Goal: Task Accomplishment & Management: Manage account settings

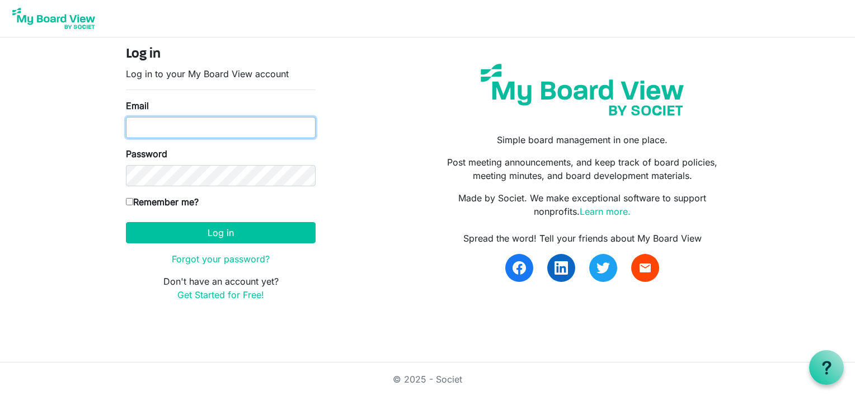
click at [154, 126] on input "Email" at bounding box center [221, 127] width 190 height 21
type input "[EMAIL_ADDRESS][DOMAIN_NAME]"
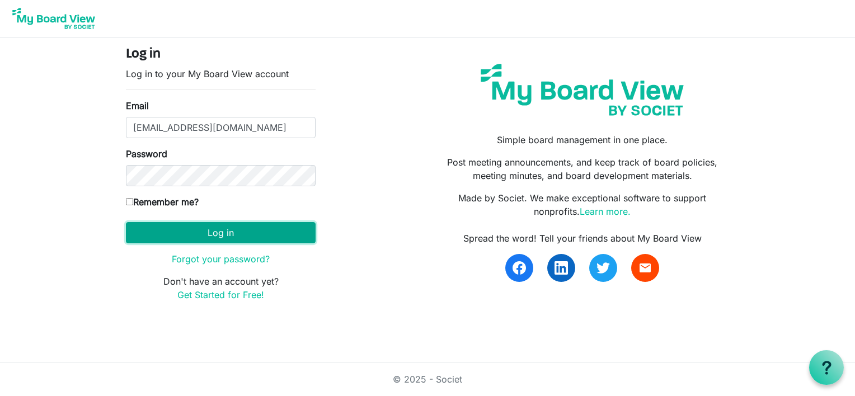
click at [200, 229] on button "Log in" at bounding box center [221, 232] width 190 height 21
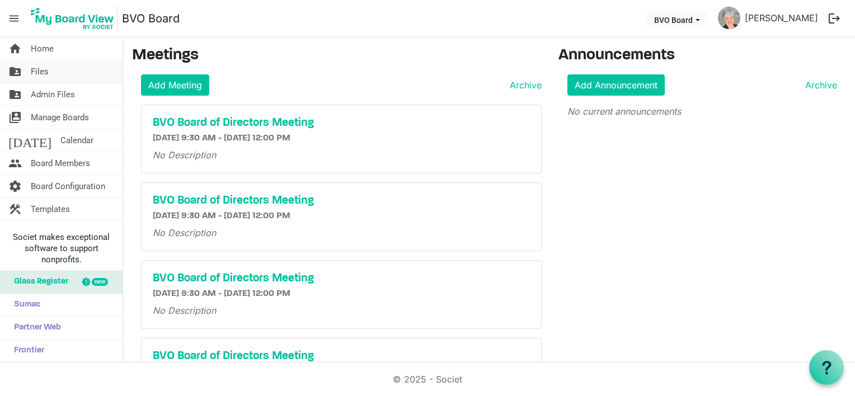
click at [38, 72] on span "Files" at bounding box center [40, 71] width 18 height 22
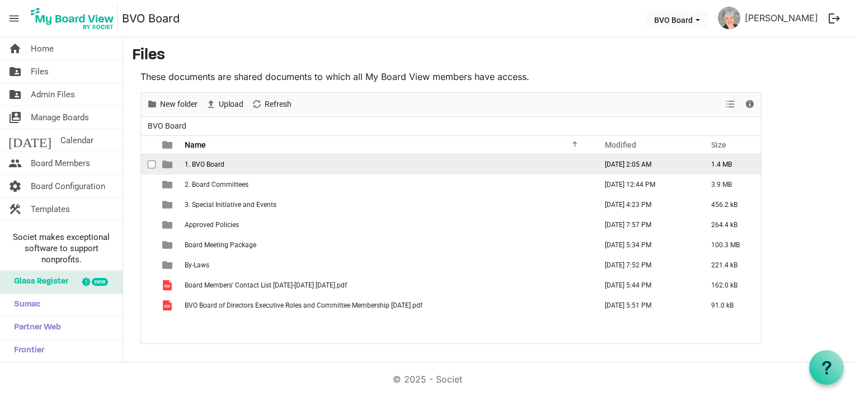
click at [190, 163] on span "1. BVO Board" at bounding box center [205, 165] width 40 height 8
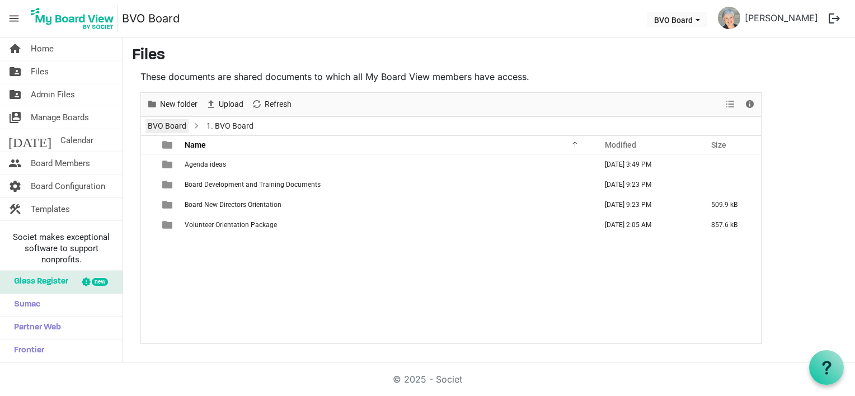
click at [169, 128] on link "BVO Board" at bounding box center [166, 126] width 43 height 14
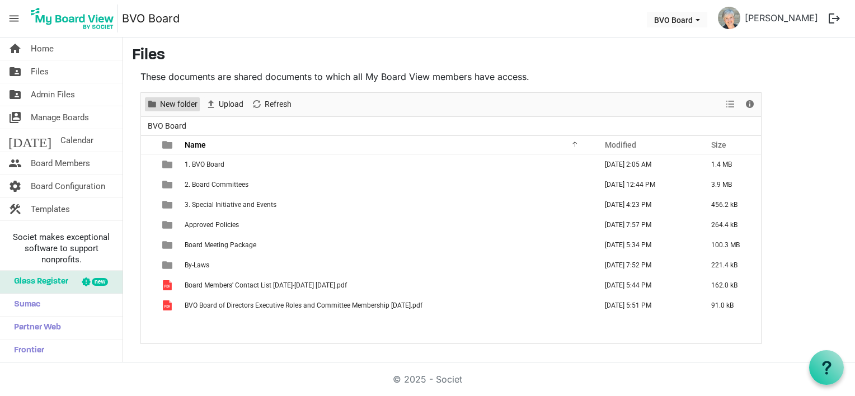
click at [168, 100] on span "New folder" at bounding box center [179, 104] width 40 height 14
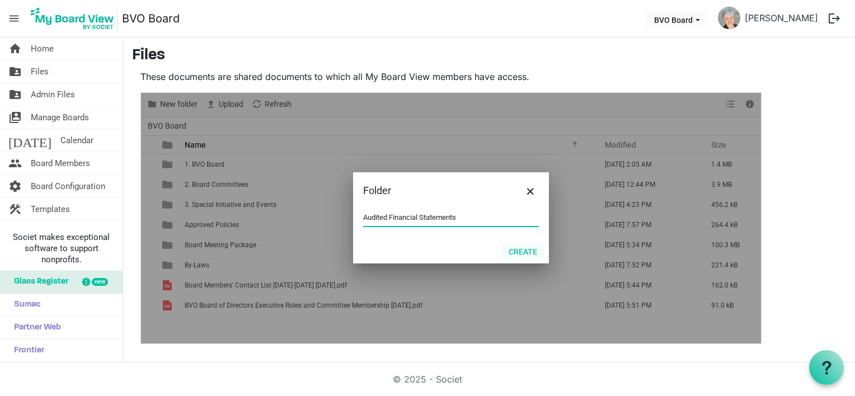
type input "Audited Financial Statements"
drag, startPoint x: 518, startPoint y: 251, endPoint x: 416, endPoint y: 248, distance: 102.4
click at [518, 250] on button "Create" at bounding box center [522, 251] width 43 height 16
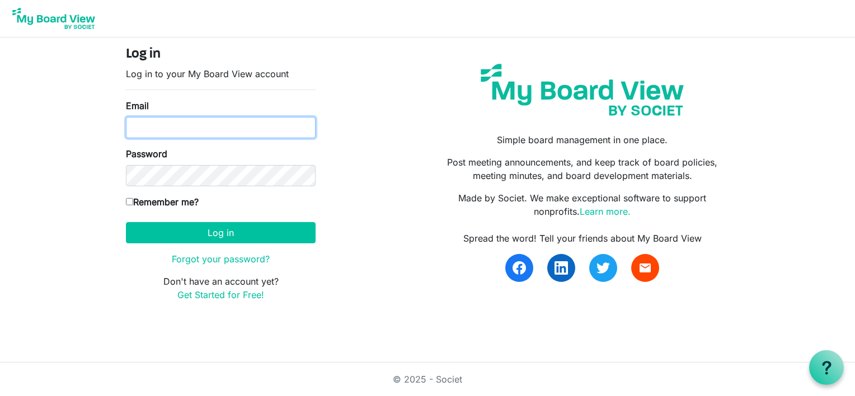
click at [171, 125] on input "Email" at bounding box center [221, 127] width 190 height 21
type input "lynnmkeays@yahoo.com"
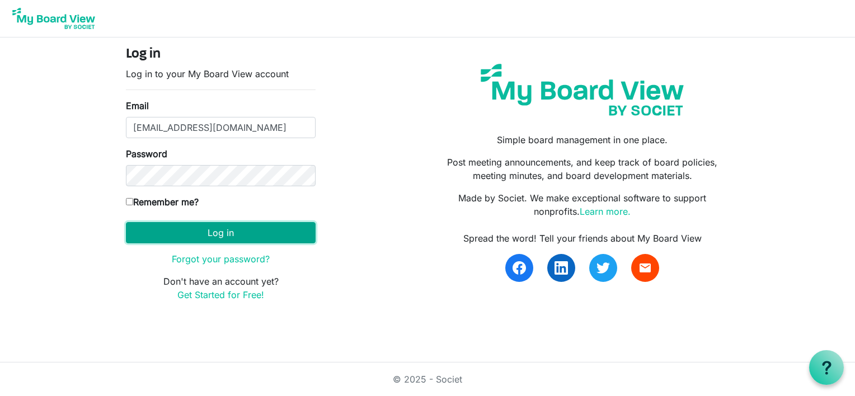
click at [158, 226] on button "Log in" at bounding box center [221, 232] width 190 height 21
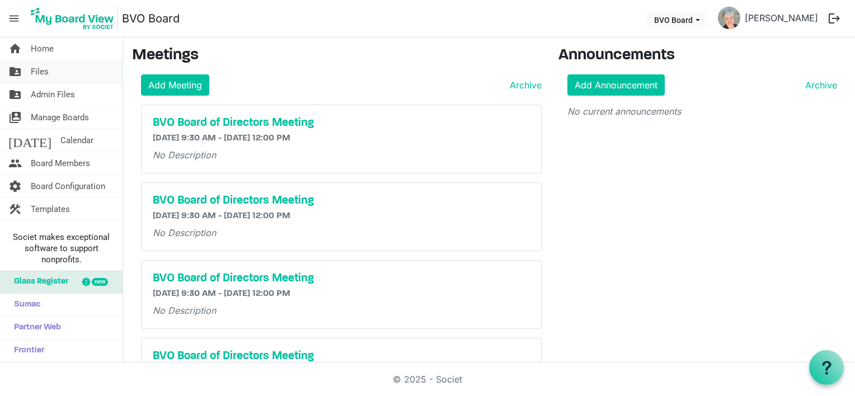
click at [36, 72] on span "Files" at bounding box center [40, 71] width 18 height 22
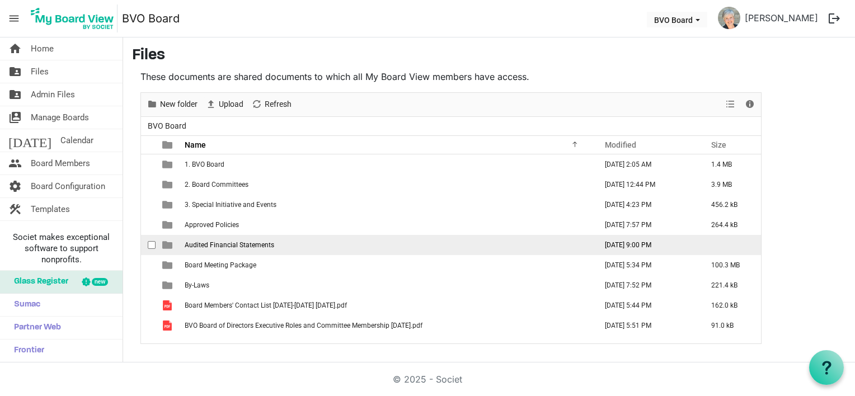
click at [237, 241] on span "Audited Financial Statements" at bounding box center [229, 245] width 89 height 8
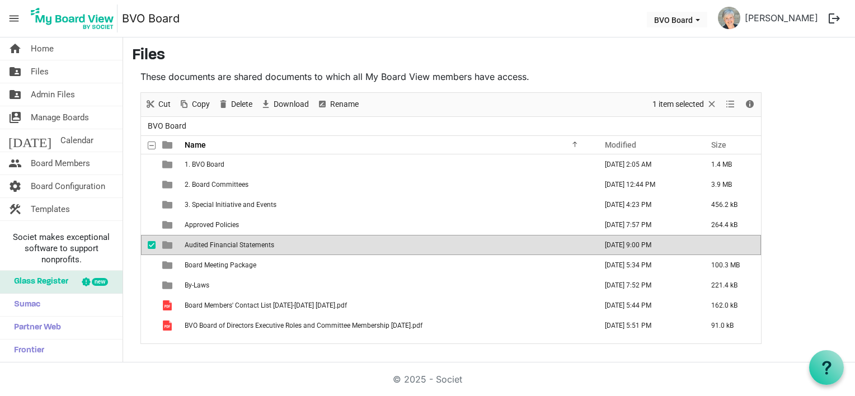
click at [237, 242] on span "Audited Financial Statements" at bounding box center [229, 245] width 89 height 8
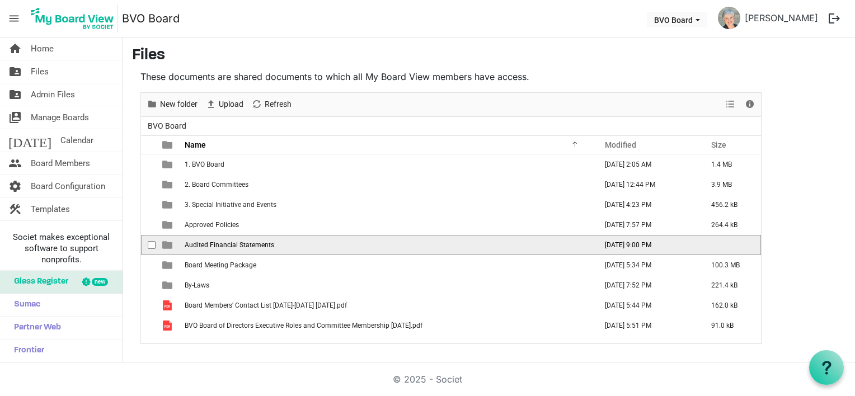
click at [237, 242] on span "Audited Financial Statements" at bounding box center [229, 245] width 89 height 8
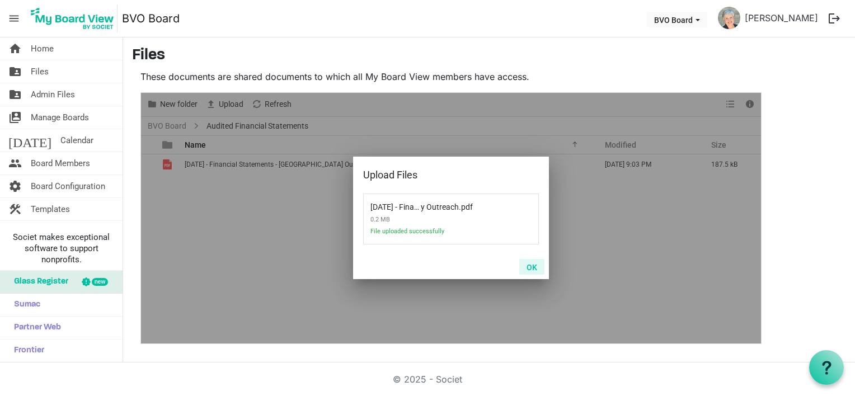
click at [532, 266] on button "OK" at bounding box center [531, 267] width 25 height 16
